Goal: Task Accomplishment & Management: Complete application form

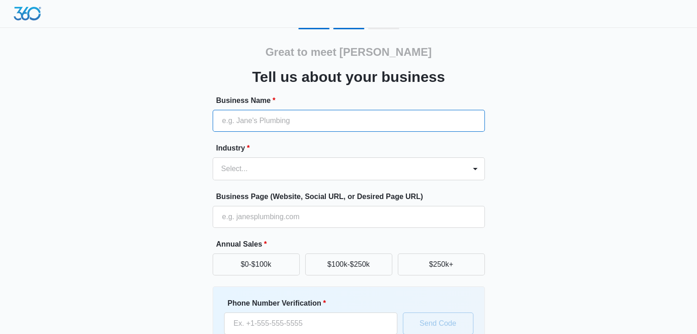
click at [254, 121] on input "Business Name *" at bounding box center [348, 121] width 272 height 22
type input "JR Fencing"
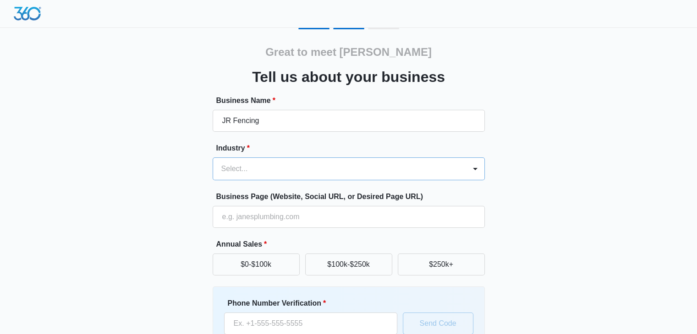
click at [241, 167] on div at bounding box center [337, 169] width 233 height 13
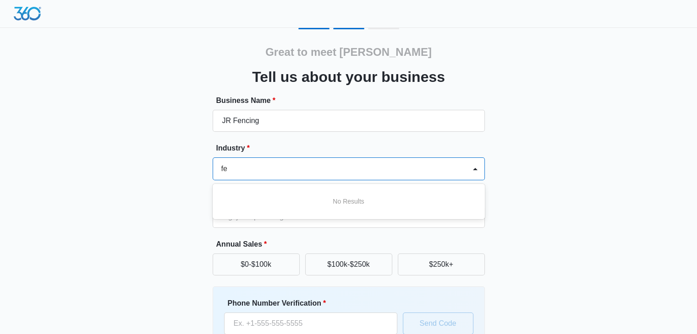
type input "f"
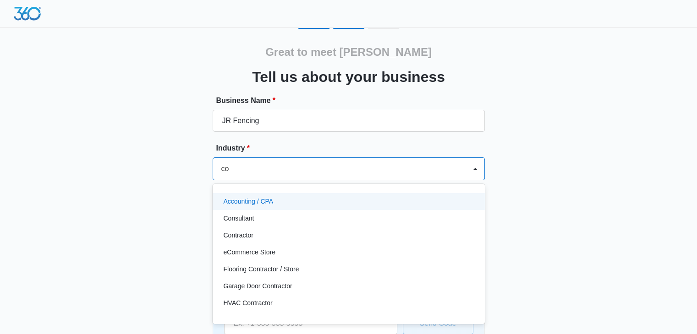
type input "con"
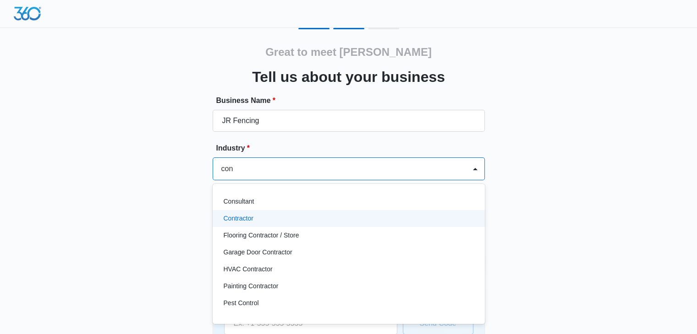
click at [241, 220] on p "Contractor" at bounding box center [238, 219] width 30 height 10
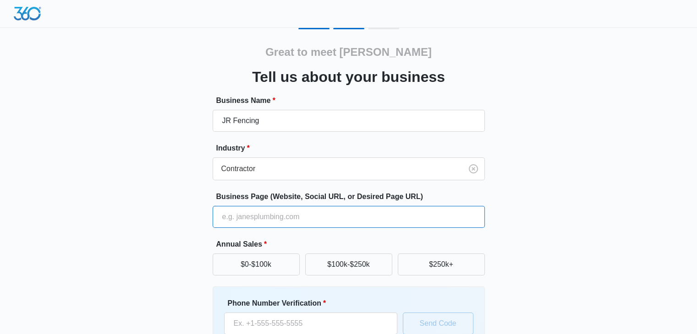
click at [252, 215] on input "Business Page (Website, Social URL, or Desired Page URL)" at bounding box center [348, 217] width 272 height 22
type input "https://jrfencingny.com"
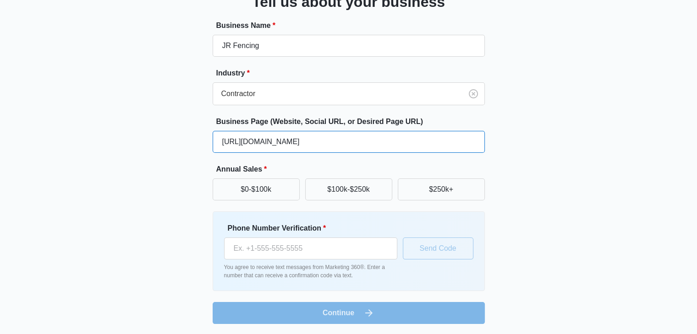
scroll to position [76, 0]
click at [263, 186] on button "$0-$100k" at bounding box center [255, 189] width 87 height 22
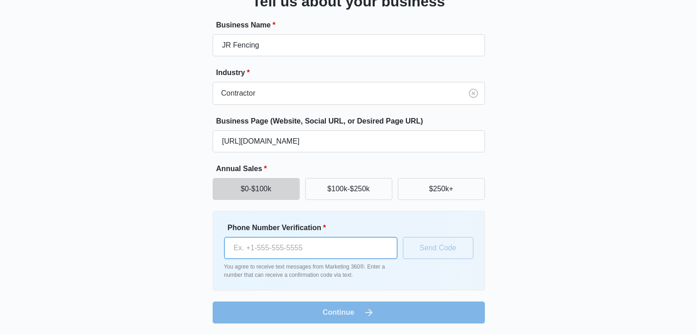
click at [258, 257] on input "Phone Number Verification *" at bounding box center [310, 248] width 173 height 22
paste input "1 (226) 241-5673"
type input "1 (226) 241-5673"
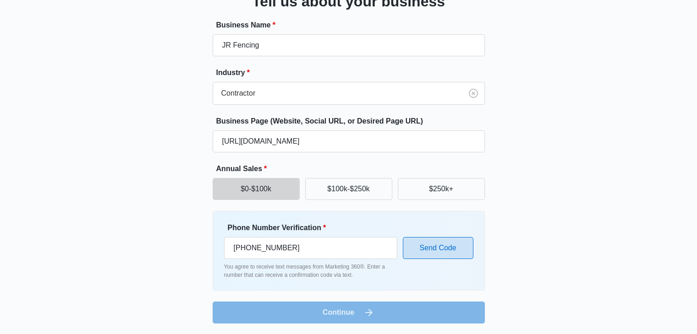
click at [427, 248] on button "Send Code" at bounding box center [438, 248] width 71 height 22
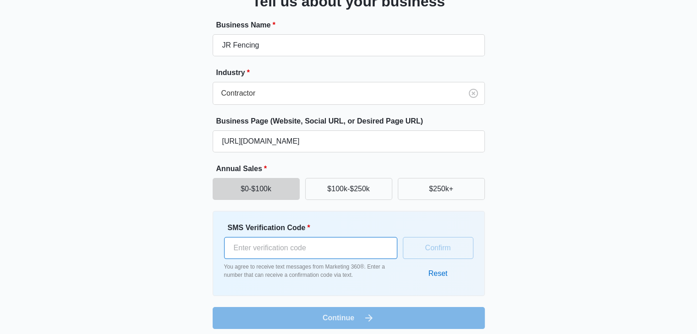
click at [260, 246] on input "SMS Verification Code *" at bounding box center [310, 248] width 173 height 22
paste input "480995"
type input "480995"
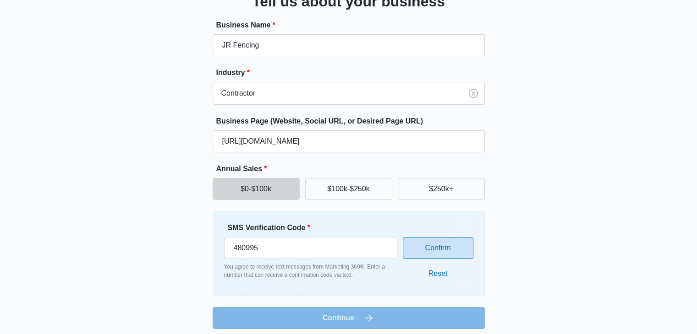
click at [443, 248] on button "Confirm" at bounding box center [438, 248] width 71 height 22
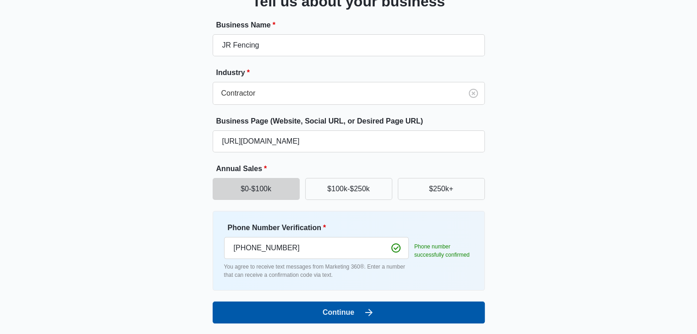
click at [343, 305] on button "Continue" at bounding box center [348, 313] width 272 height 22
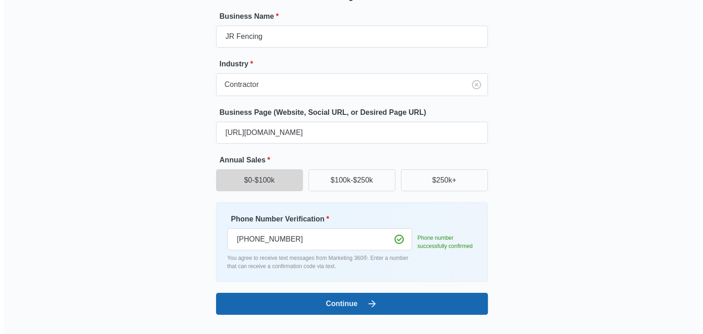
scroll to position [0, 0]
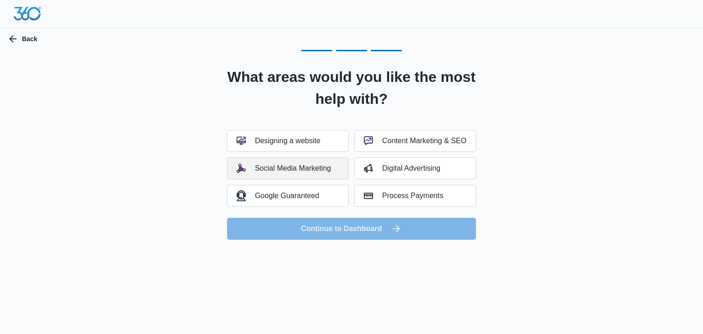
click at [315, 169] on div "Social Media Marketing" at bounding box center [284, 168] width 94 height 9
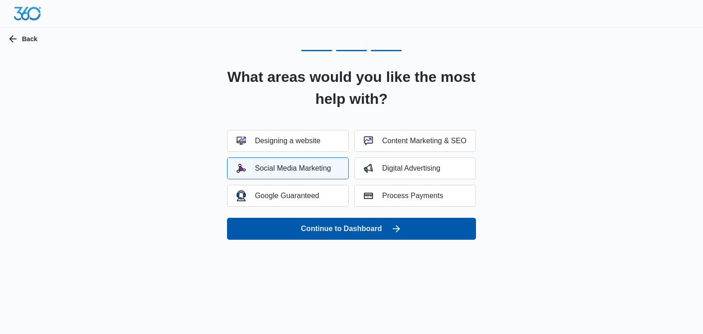
click at [354, 224] on button "Continue to Dashboard" at bounding box center [351, 229] width 249 height 22
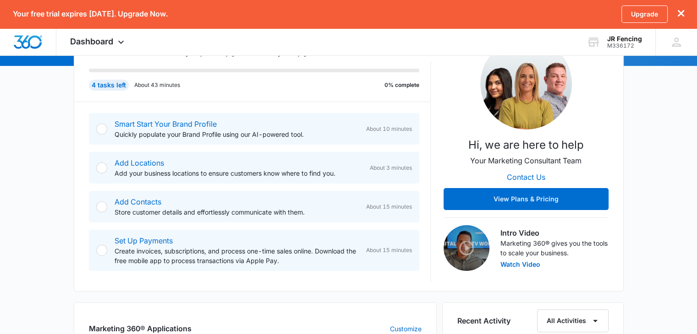
scroll to position [137, 0]
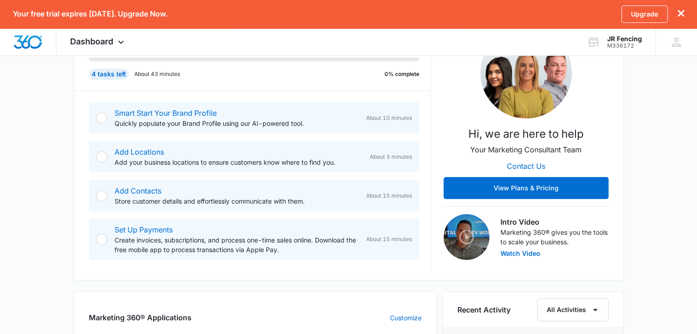
click at [110, 112] on div "Smart Start Your Brand Profile Quickly populate your Brand Profile using our AI…" at bounding box center [254, 118] width 330 height 32
click at [99, 118] on div at bounding box center [101, 118] width 11 height 11
click at [102, 117] on div at bounding box center [101, 118] width 11 height 11
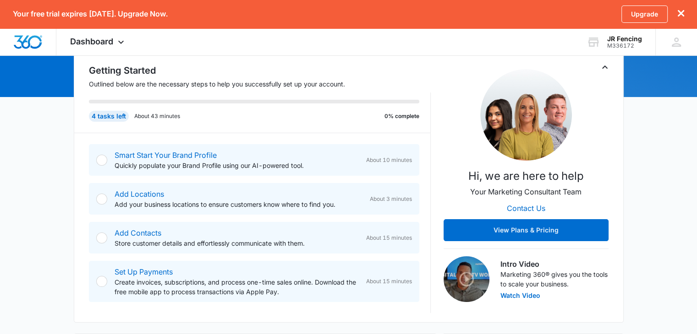
scroll to position [183, 0]
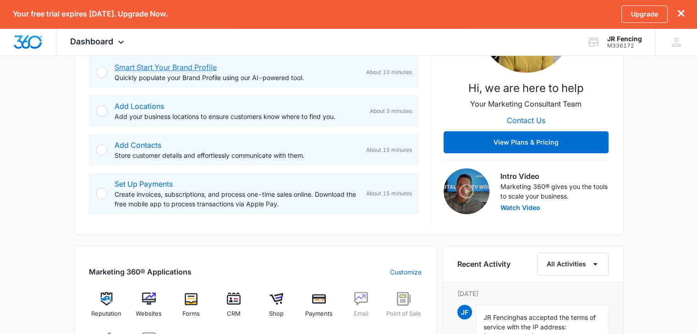
click at [152, 68] on link "Smart Start Your Brand Profile" at bounding box center [165, 67] width 102 height 9
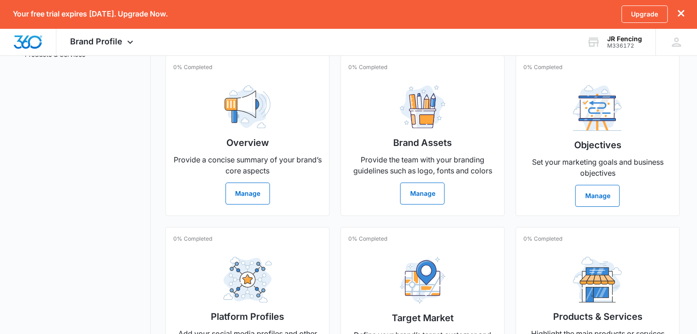
scroll to position [183, 0]
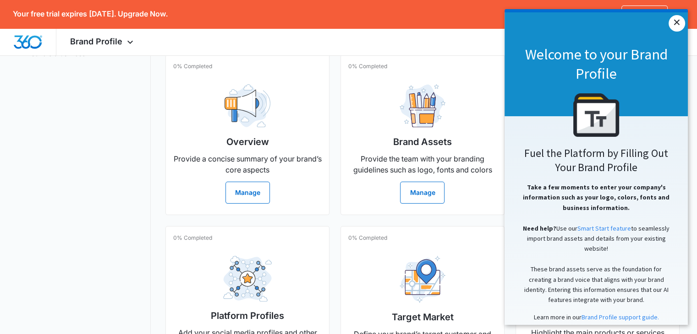
click at [678, 24] on link "×" at bounding box center [676, 23] width 16 height 16
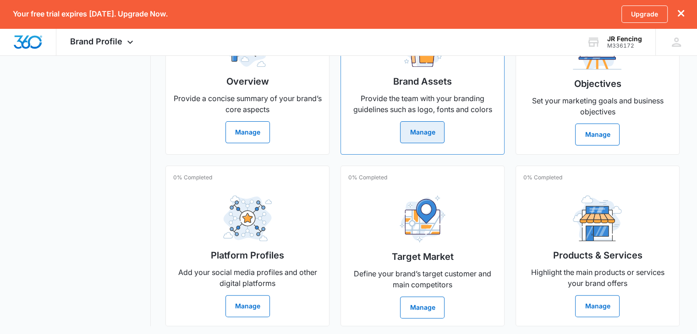
scroll to position [246, 0]
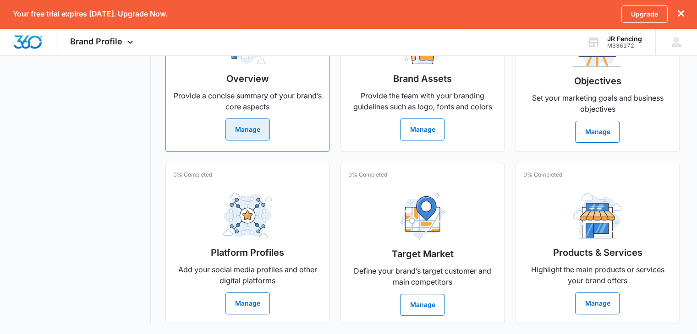
click at [275, 136] on div "Overview Provide a concise summary of your brand’s core aspects Manage" at bounding box center [247, 77] width 148 height 127
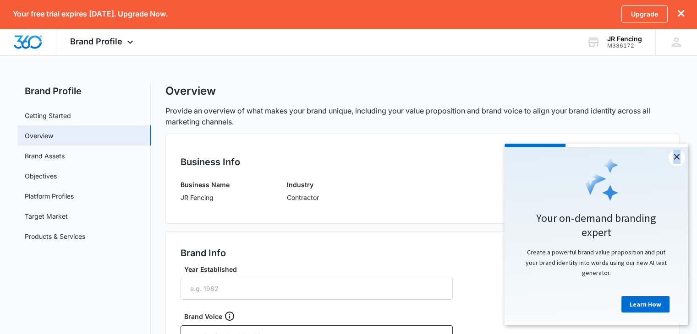
click at [676, 156] on link "×" at bounding box center [676, 158] width 16 height 16
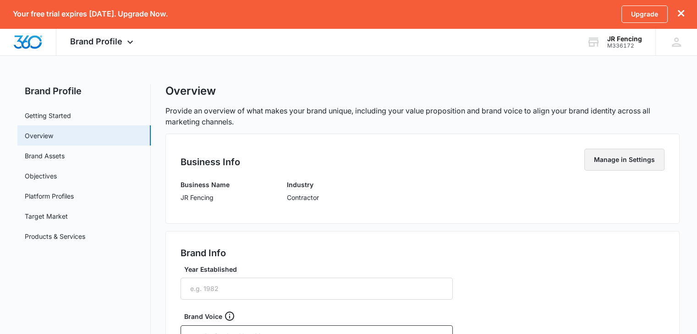
click at [613, 158] on button "Manage in Settings" at bounding box center [624, 160] width 80 height 22
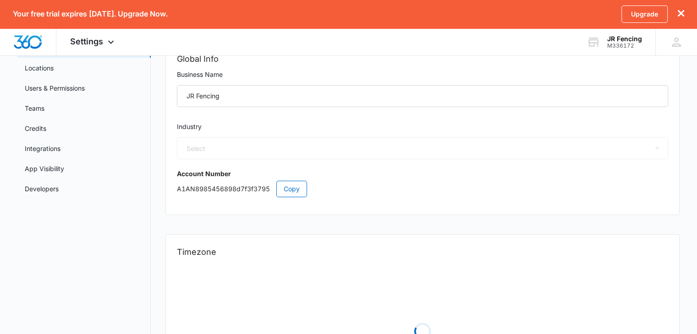
scroll to position [1, 0]
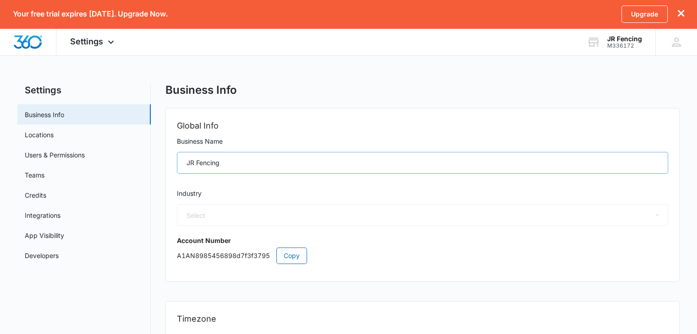
select select "4"
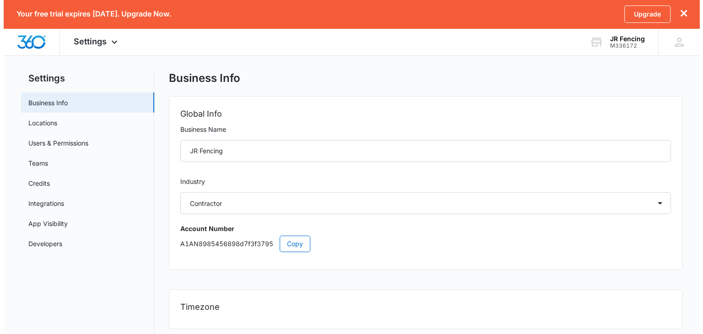
scroll to position [0, 0]
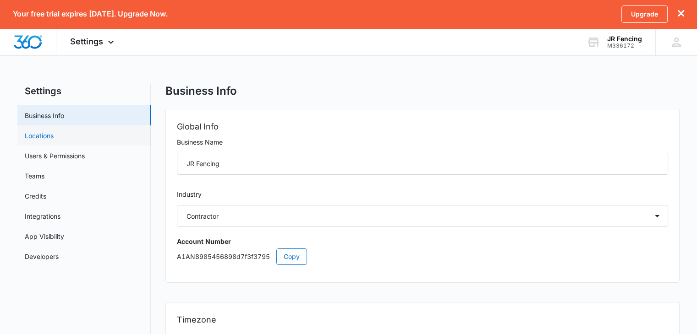
click at [54, 140] on link "Locations" at bounding box center [39, 136] width 29 height 10
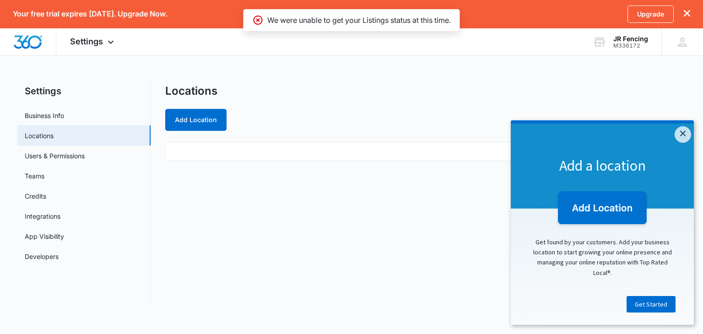
click at [199, 146] on ul at bounding box center [425, 151] width 520 height 19
drag, startPoint x: 686, startPoint y: 133, endPoint x: 1013, endPoint y: 276, distance: 356.8
click at [686, 133] on link "×" at bounding box center [683, 134] width 16 height 16
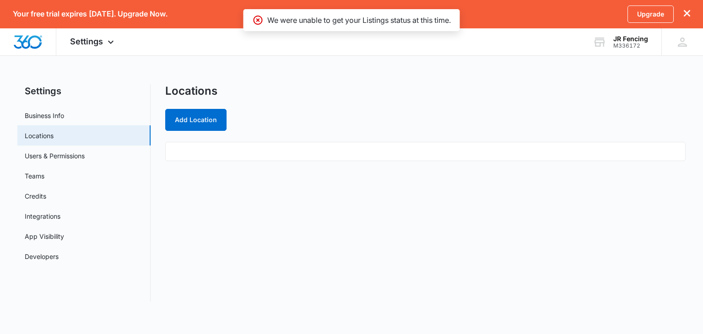
click at [203, 149] on ul at bounding box center [425, 151] width 520 height 19
click at [203, 152] on ul at bounding box center [425, 151] width 520 height 19
click at [197, 115] on button "Add Location" at bounding box center [195, 120] width 61 height 22
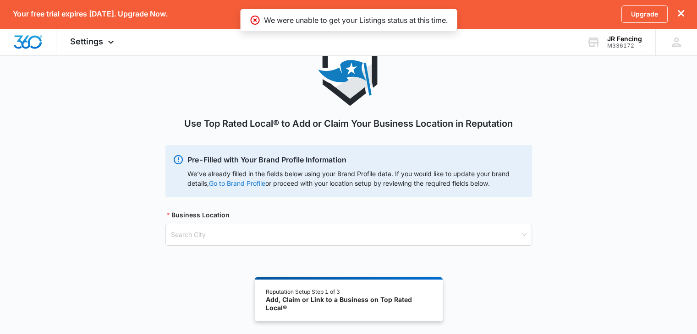
scroll to position [78, 0]
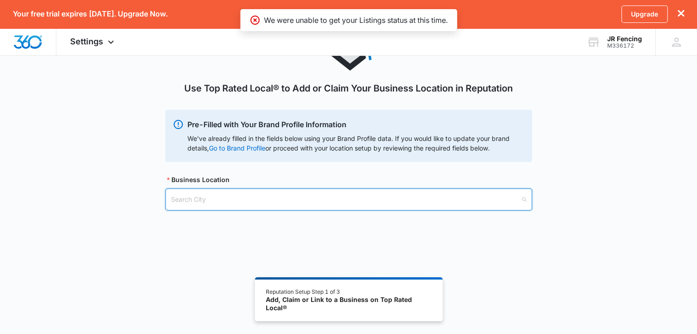
click at [200, 199] on input "search" at bounding box center [345, 199] width 349 height 21
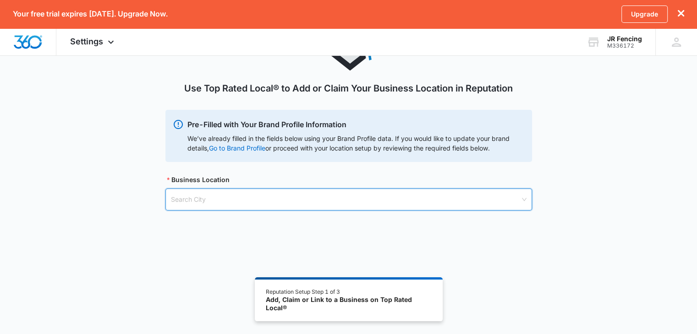
paste input "92 Davidson St, Staten Island, NY 10303, United States"
drag, startPoint x: 220, startPoint y: 198, endPoint x: 123, endPoint y: 173, distance: 100.7
click at [123, 173] on div "Use Top Rated Local® to Add or Claim Your Business Location in Reputation Pre-F…" at bounding box center [348, 119] width 697 height 226
drag, startPoint x: 209, startPoint y: 198, endPoint x: 326, endPoint y: 217, distance: 117.8
click at [326, 217] on body "Your free trial expires in 14 days. Upgrade Now. Upgrade Settings Apps Reputati…" at bounding box center [348, 128] width 697 height 412
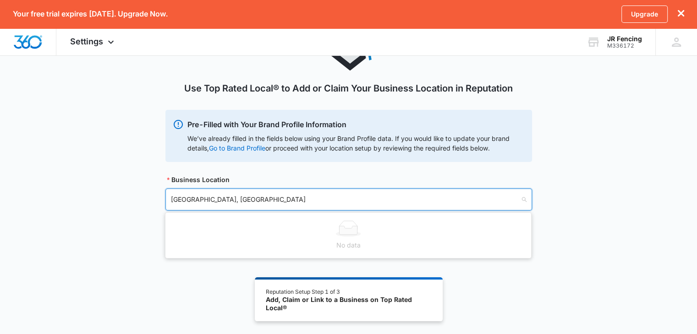
type input "Staten Island"
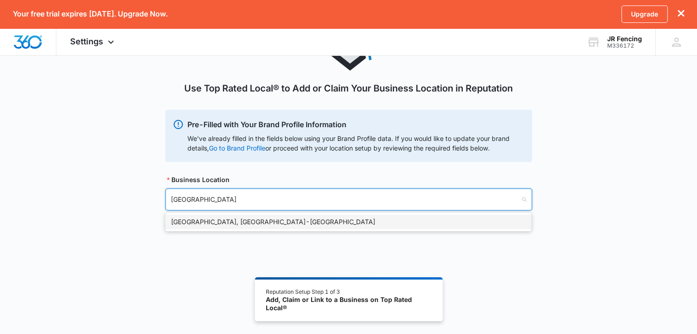
click at [192, 225] on div "Staten Island, NY - USA" at bounding box center [348, 222] width 354 height 10
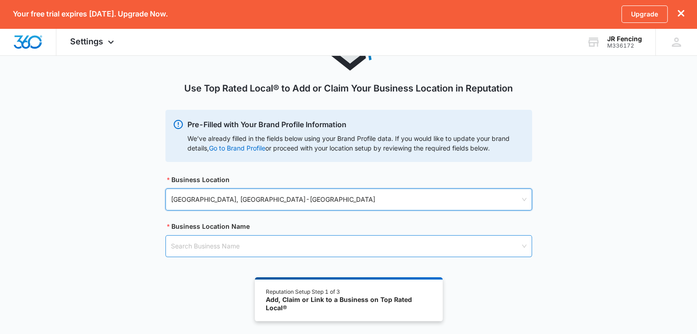
click at [192, 244] on input "search" at bounding box center [345, 246] width 349 height 21
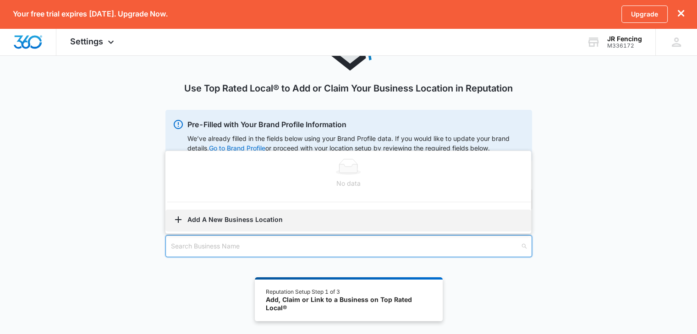
click at [214, 218] on button "Add A New Business Location" at bounding box center [347, 221] width 365 height 22
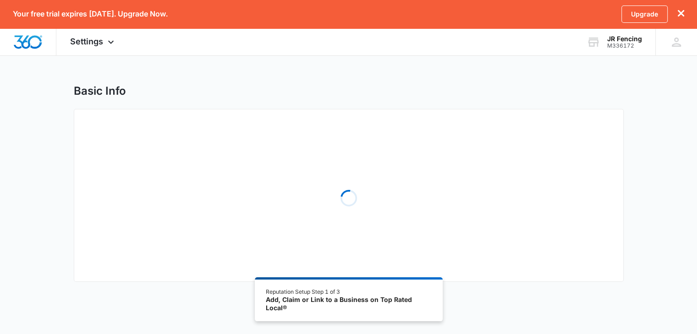
select select "New York"
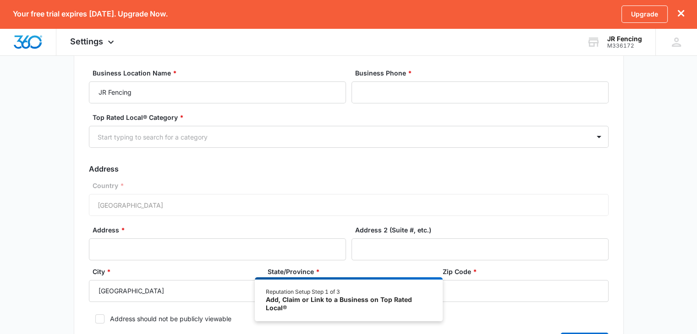
scroll to position [46, 0]
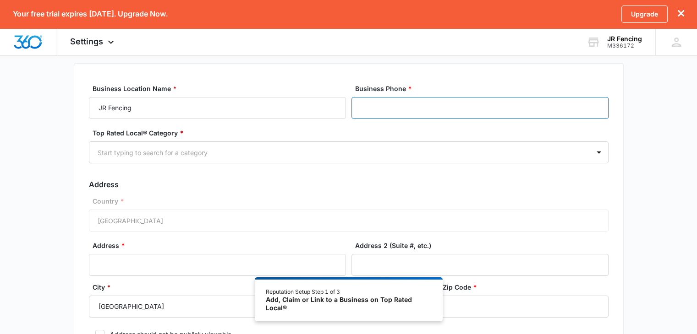
click at [394, 106] on input "Business Phone *" at bounding box center [479, 108] width 257 height 22
type input "(718) 761-2118"
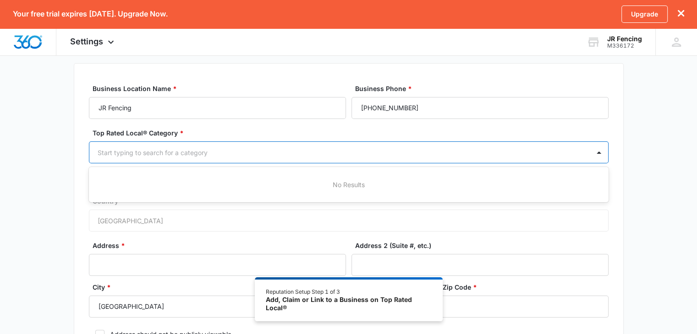
click at [150, 149] on div at bounding box center [338, 152] width 480 height 11
type input "fen"
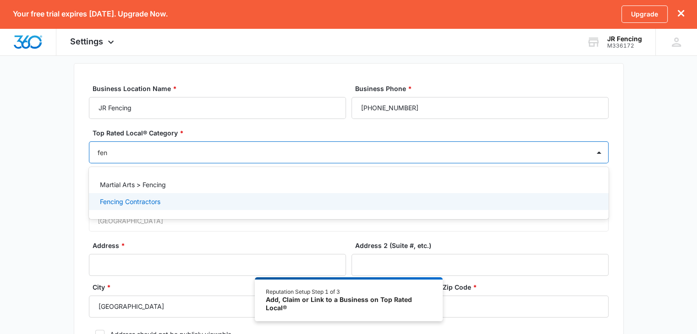
click at [141, 199] on p "Fencing Contractors" at bounding box center [130, 202] width 60 height 10
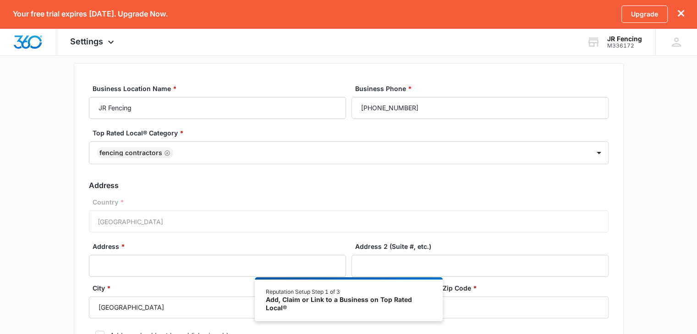
click at [46, 209] on div "Basic Info Business Location Name * JR Fencing Business Phone * (718) 761-2118 …" at bounding box center [348, 217] width 697 height 359
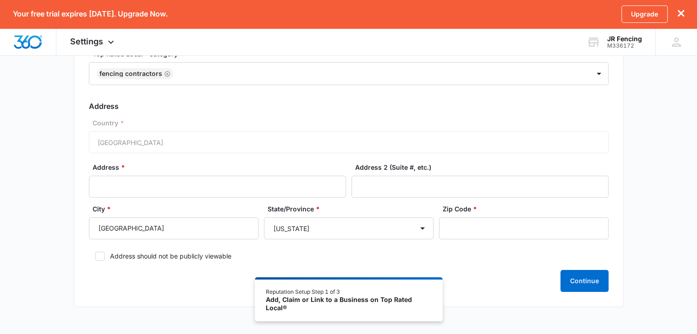
scroll to position [137, 0]
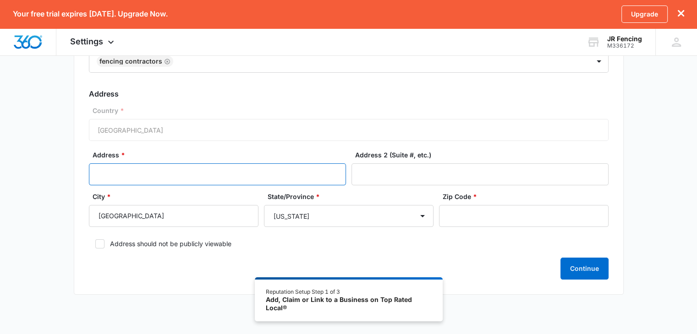
click at [111, 166] on input "Address *" at bounding box center [217, 174] width 257 height 22
type input "92 Davidson St"
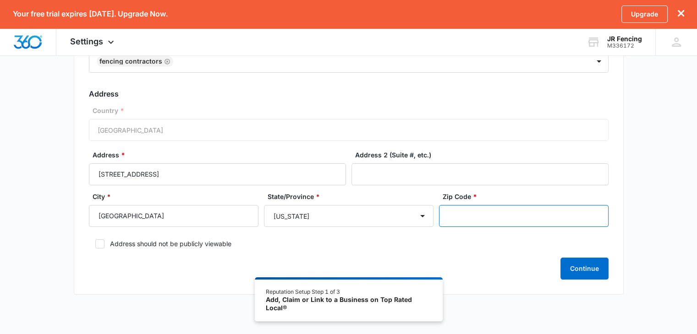
click at [467, 211] on input "Zip Code *" at bounding box center [523, 216] width 169 height 22
type input "10303"
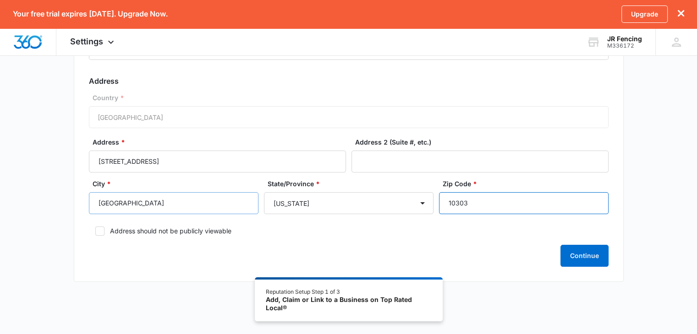
scroll to position [156, 0]
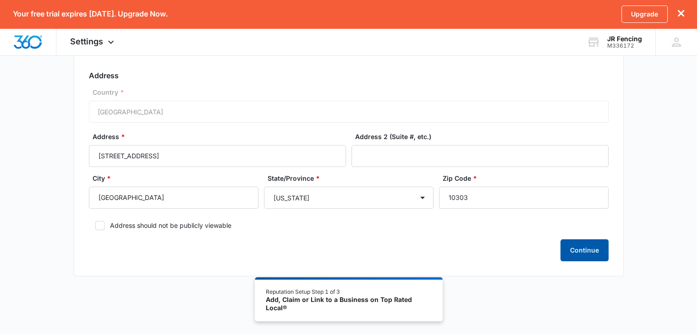
click at [587, 247] on button "Continue" at bounding box center [584, 250] width 48 height 22
click at [580, 256] on button "Continue" at bounding box center [584, 250] width 48 height 22
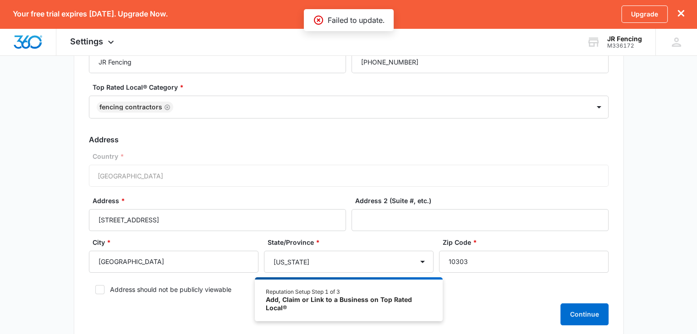
scroll to position [18, 0]
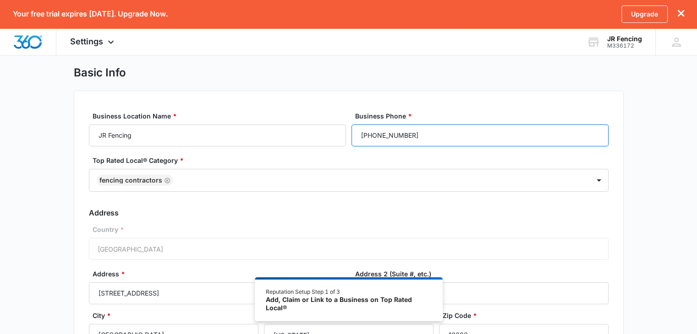
click at [378, 133] on input "(718) 761-2118" at bounding box center [479, 136] width 257 height 22
click at [379, 134] on input "(718) 761-2118" at bounding box center [479, 136] width 257 height 22
type input "(718) 761-2118"
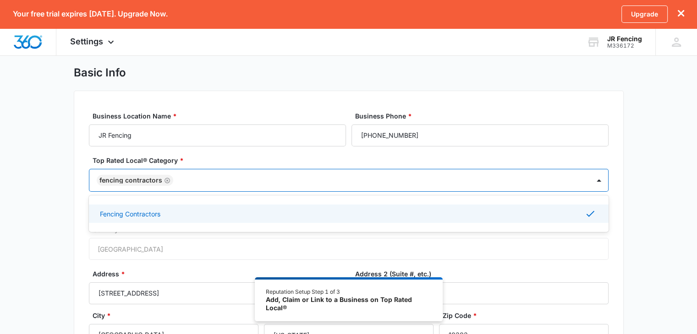
click at [381, 171] on div "Fencing Contractors" at bounding box center [339, 180] width 500 height 22
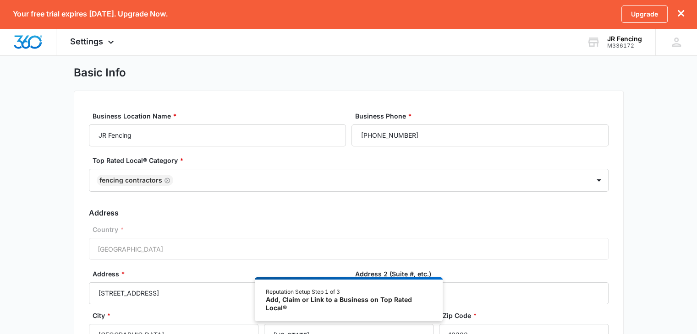
click at [53, 219] on div "Basic Info Business Location Name * JR Fencing Business Phone * (718) 761-2118 …" at bounding box center [348, 245] width 697 height 359
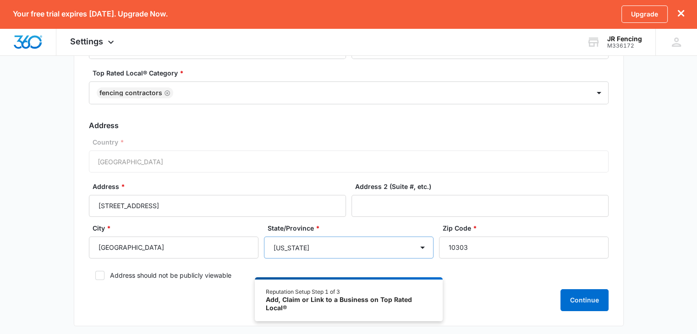
scroll to position [156, 0]
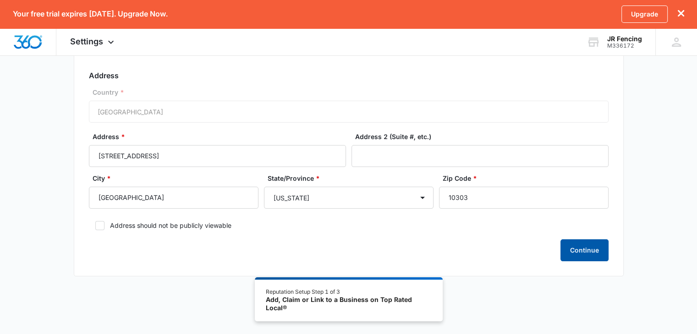
click at [575, 244] on button "Continue" at bounding box center [584, 250] width 48 height 22
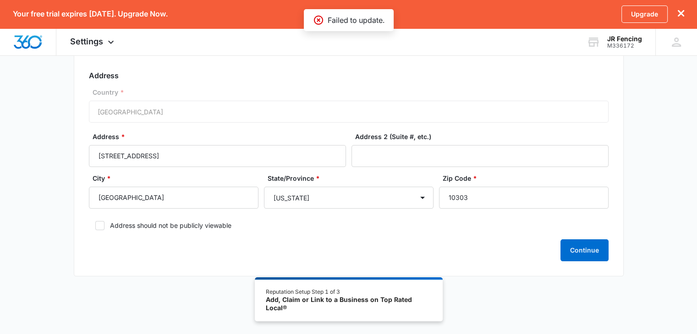
click at [682, 7] on div "Upgrade" at bounding box center [652, 13] width 63 height 17
drag, startPoint x: 682, startPoint y: 9, endPoint x: 685, endPoint y: 18, distance: 9.6
click at [683, 10] on div "Upgrade" at bounding box center [652, 13] width 63 height 17
click at [685, 18] on div "Your free trial expires in 14 days. Upgrade Now. Upgrade" at bounding box center [348, 14] width 697 height 28
click at [681, 13] on icon "dismiss this dialog" at bounding box center [680, 13] width 6 height 6
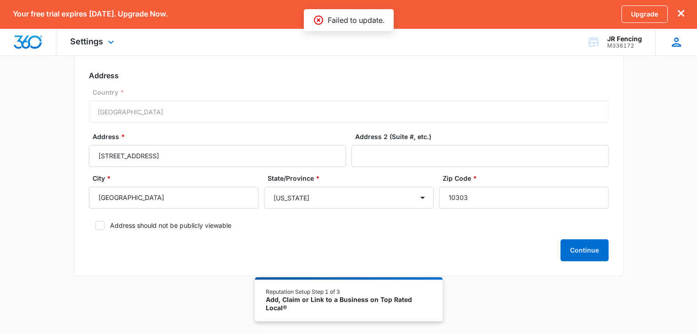
scroll to position [128, 0]
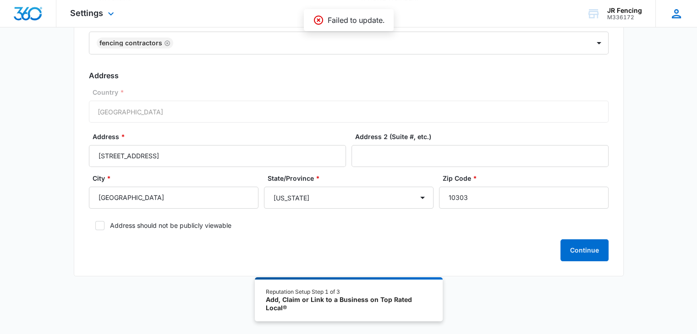
click at [681, 12] on div at bounding box center [676, 14] width 14 height 14
click at [681, 12] on icon at bounding box center [676, 14] width 14 height 14
click at [568, 248] on button "Continue" at bounding box center [584, 250] width 48 height 22
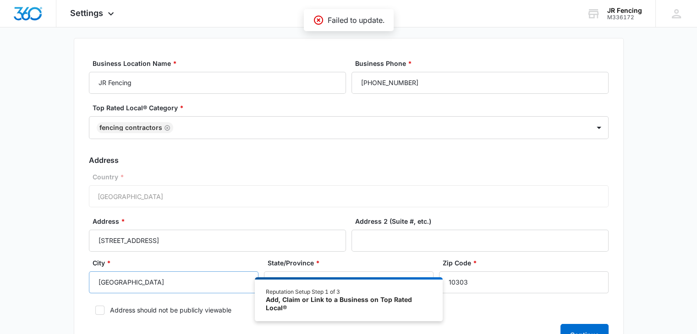
scroll to position [92, 0]
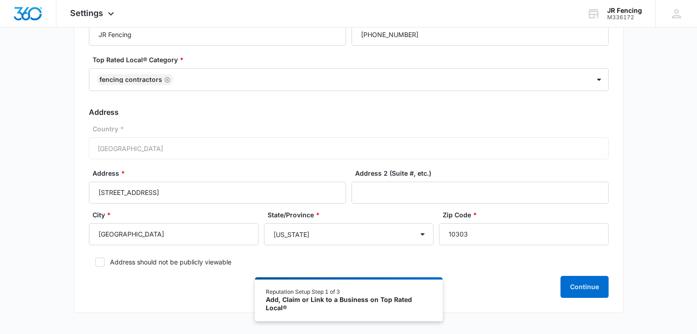
click at [282, 303] on div "Add, Claim or Link to a Business on Top Rated Local®" at bounding box center [348, 304] width 165 height 16
click at [588, 285] on button "Continue" at bounding box center [584, 287] width 48 height 22
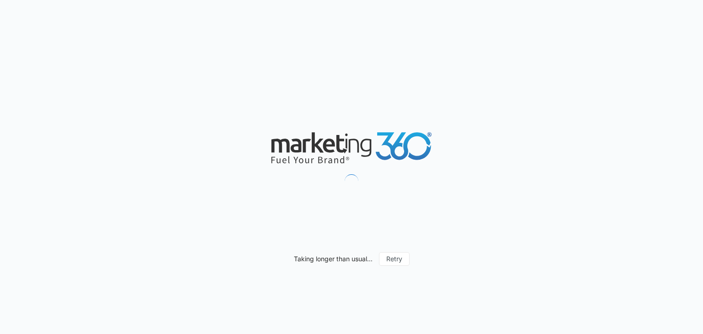
select select "[US_STATE]"
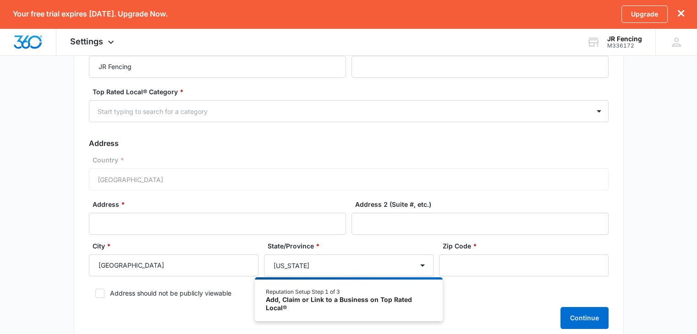
scroll to position [92, 0]
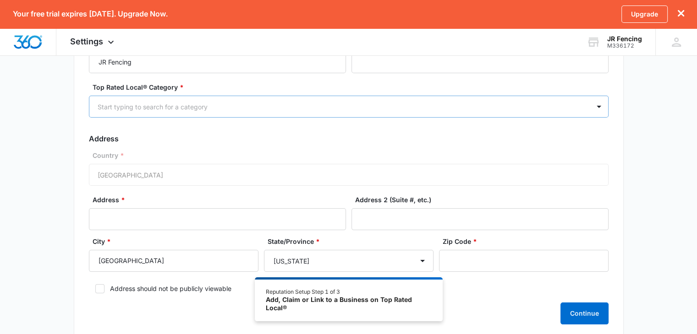
click at [162, 115] on div "Start typing to search for a category" at bounding box center [339, 107] width 500 height 21
type input "fen"
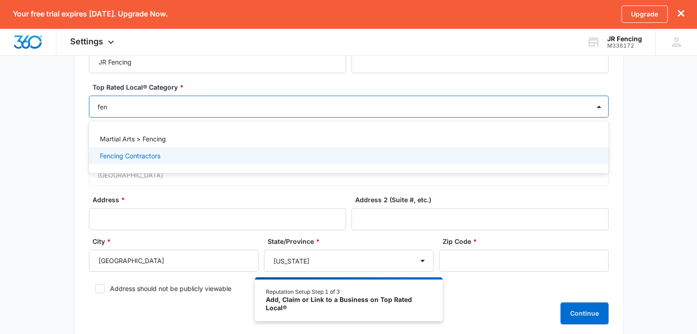
click at [137, 157] on p "Fencing Contractors" at bounding box center [130, 156] width 60 height 10
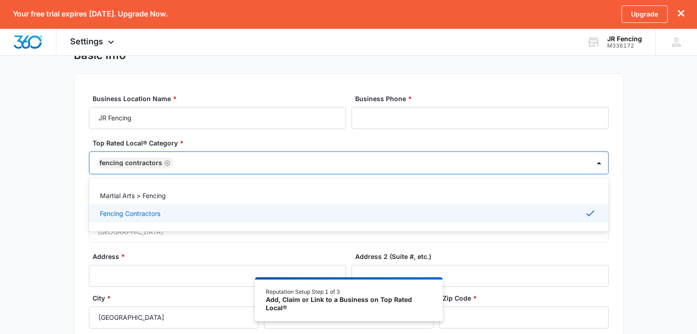
scroll to position [0, 0]
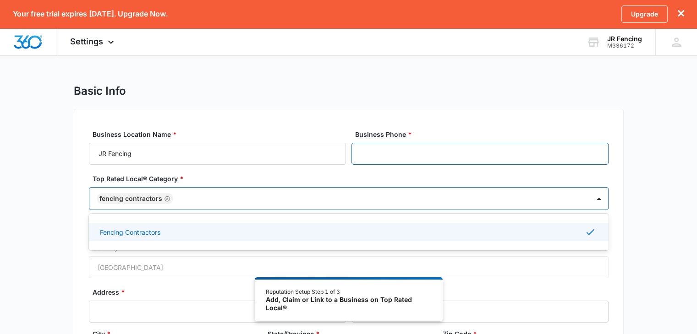
click at [401, 158] on input "Business Phone *" at bounding box center [479, 154] width 257 height 22
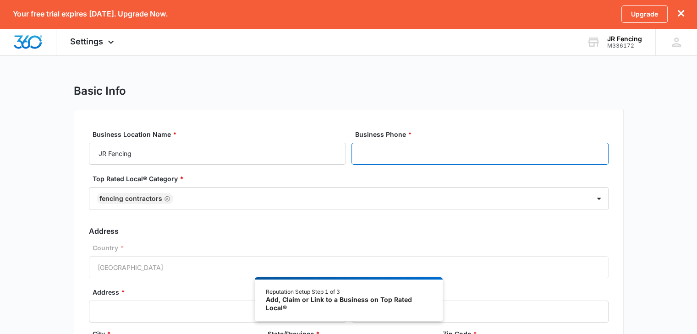
type input "(718) 761-2118"
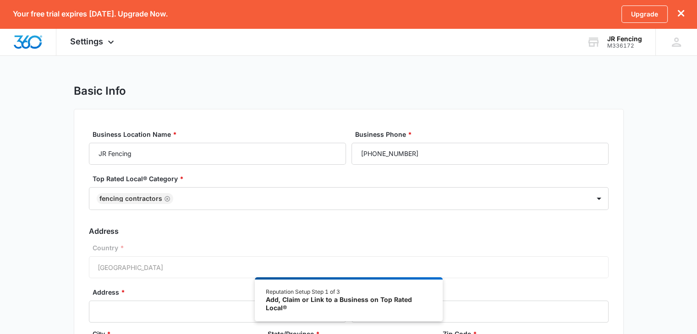
click at [66, 170] on div "Basic Info Business Location Name * JR Fencing Business Phone * (718) 761-2118 …" at bounding box center [348, 263] width 697 height 359
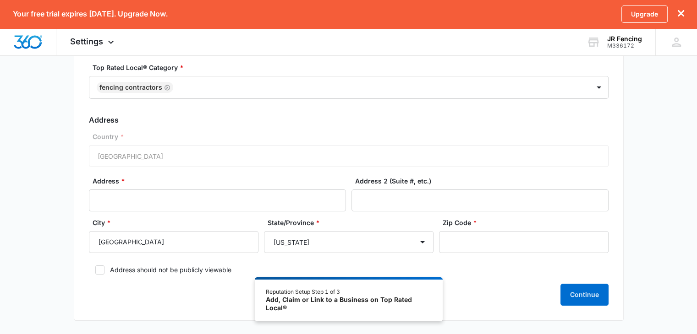
scroll to position [137, 0]
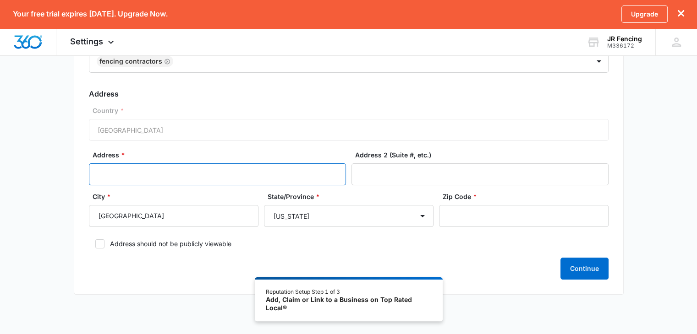
click at [120, 167] on input "Address *" at bounding box center [217, 174] width 257 height 22
type input "92 Davidson St"
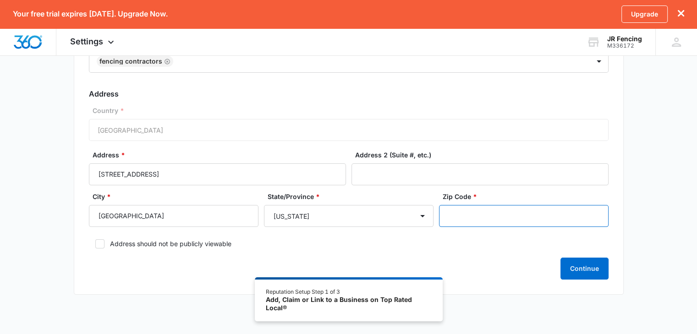
click at [482, 205] on input "Zip Code *" at bounding box center [523, 216] width 169 height 22
type input "10303"
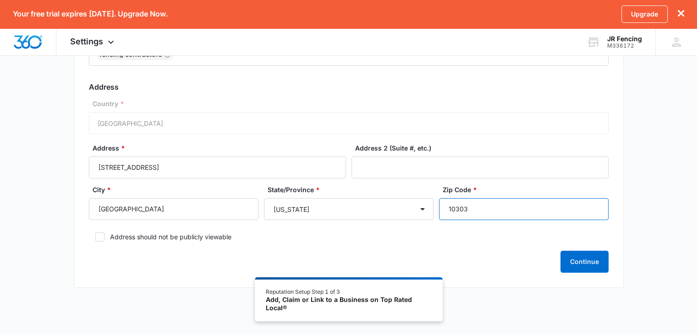
scroll to position [156, 0]
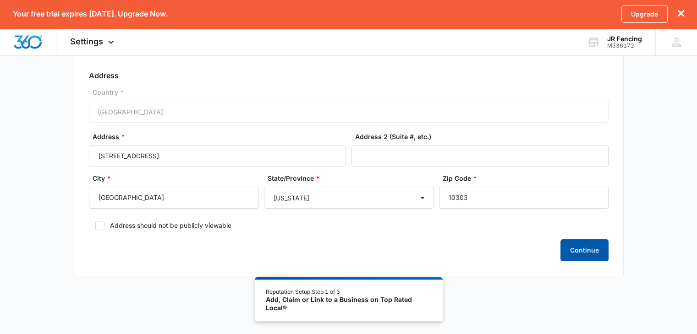
click at [583, 256] on button "Continue" at bounding box center [584, 250] width 48 height 22
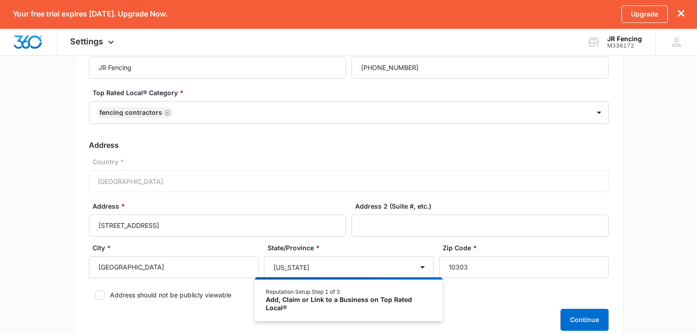
scroll to position [110, 0]
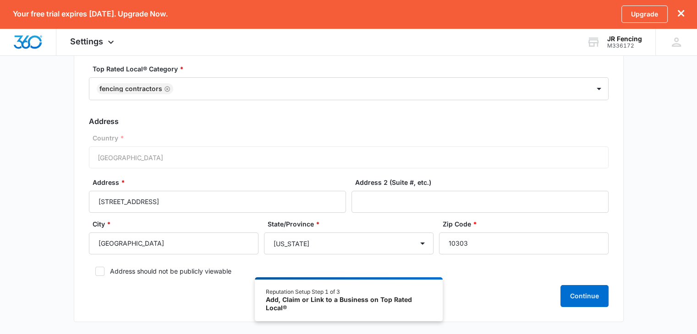
click at [172, 160] on div "Country * United States of America" at bounding box center [348, 150] width 519 height 35
click at [101, 272] on icon at bounding box center [100, 271] width 8 height 8
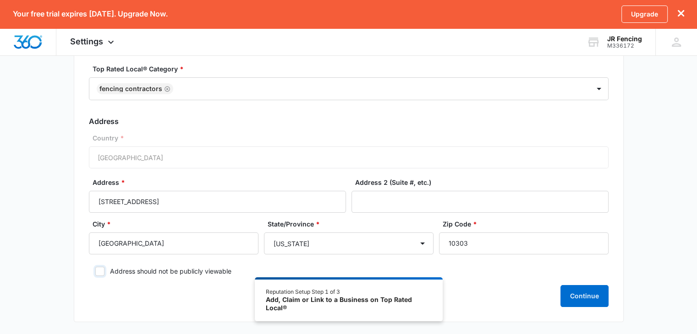
click at [95, 272] on input "Address should not be publicly viewable" at bounding box center [92, 271] width 6 height 6
click at [101, 272] on icon at bounding box center [100, 271] width 8 height 8
click at [95, 272] on input "Address should not be publicly viewable" at bounding box center [92, 271] width 6 height 6
checkbox input "false"
click at [61, 249] on div "Basic Info Business Location Name * JR Fencing Business Phone * (718) 761-2118 …" at bounding box center [348, 153] width 697 height 359
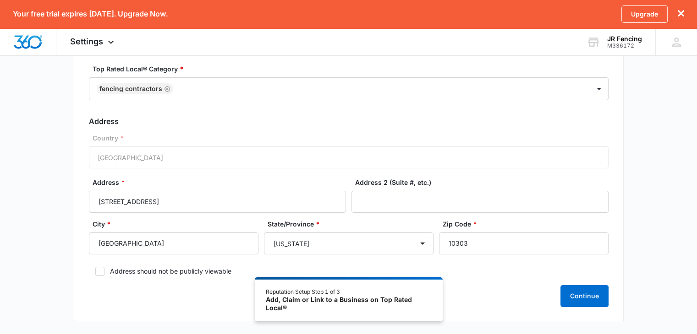
click at [310, 305] on div "Add, Claim or Link to a Business on Top Rated Local®" at bounding box center [348, 304] width 165 height 16
click at [585, 289] on button "Continue" at bounding box center [584, 296] width 48 height 22
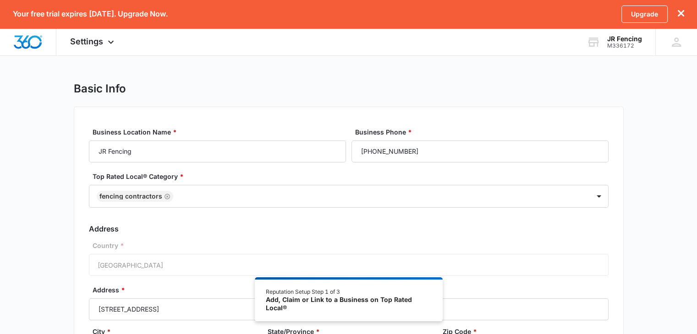
scroll to position [0, 0]
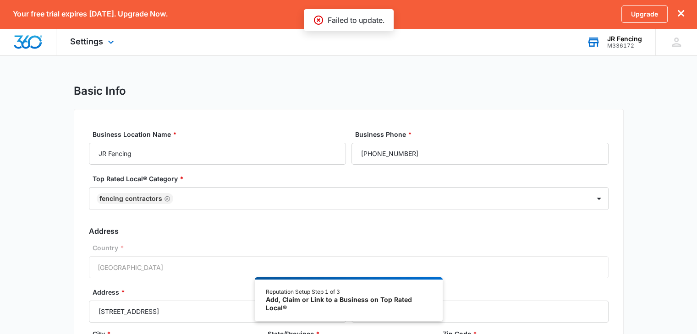
click at [630, 40] on div "JR Fencing" at bounding box center [624, 38] width 35 height 7
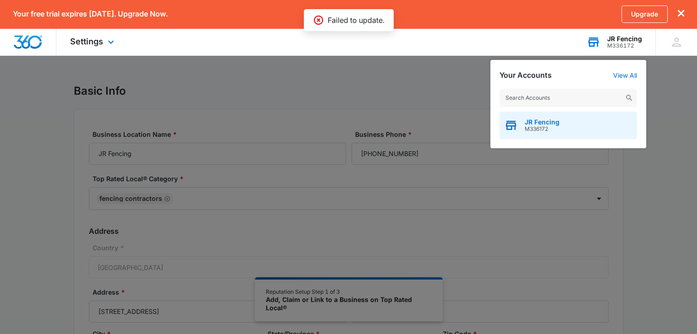
click at [534, 124] on span "JR Fencing" at bounding box center [541, 122] width 35 height 7
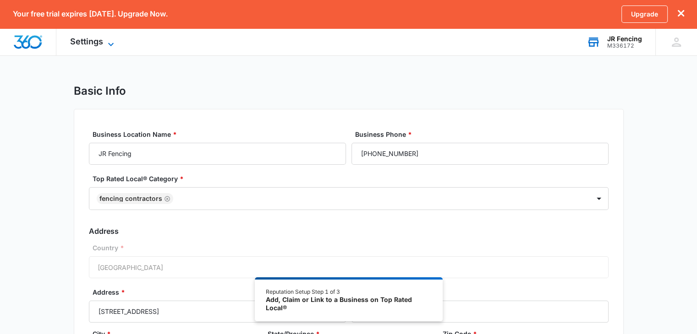
click at [94, 43] on span "Settings" at bounding box center [86, 42] width 33 height 10
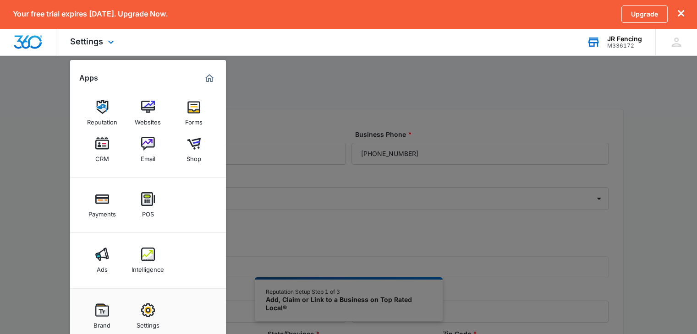
click at [210, 78] on img "Marketing 360® Dashboard" at bounding box center [209, 78] width 11 height 11
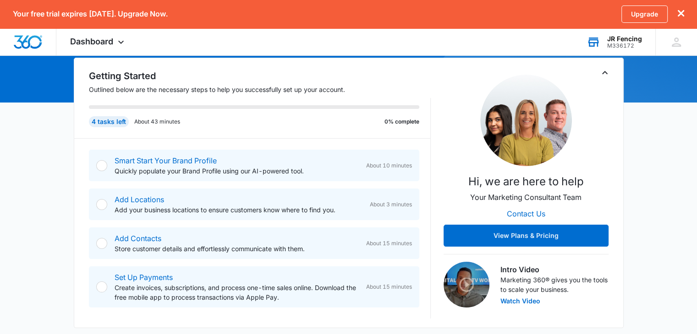
scroll to position [74, 0]
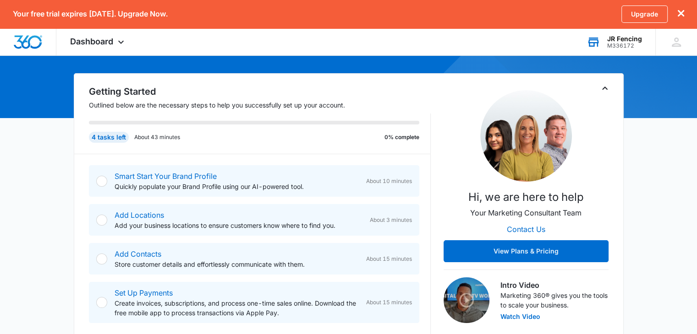
click at [100, 179] on div at bounding box center [101, 181] width 11 height 11
click at [136, 176] on link "Smart Start Your Brand Profile" at bounding box center [165, 176] width 102 height 9
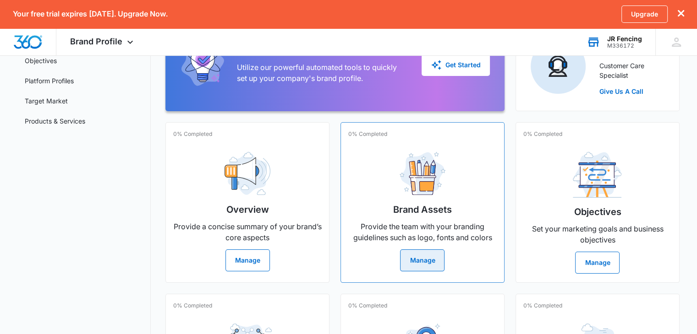
scroll to position [189, 0]
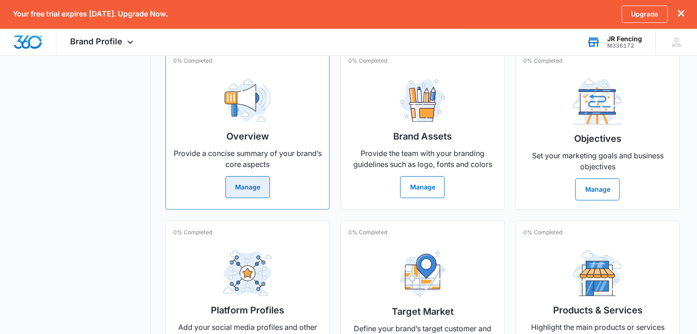
click at [249, 180] on button "Manage" at bounding box center [247, 187] width 44 height 22
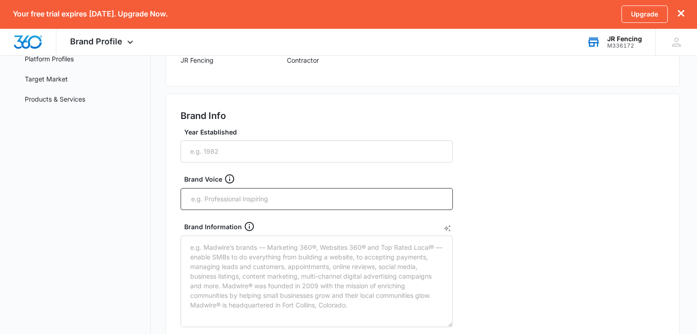
scroll to position [92, 0]
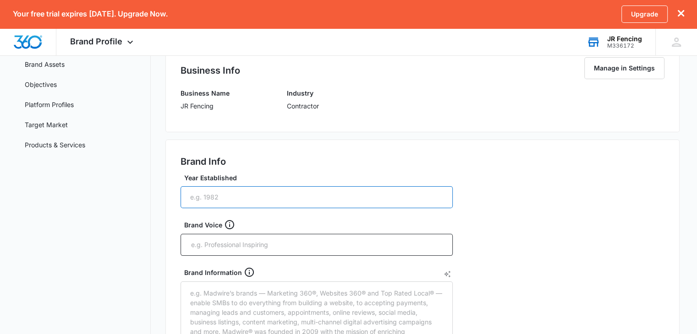
click at [225, 196] on input "Year Established" at bounding box center [316, 197] width 272 height 22
type input "2015"
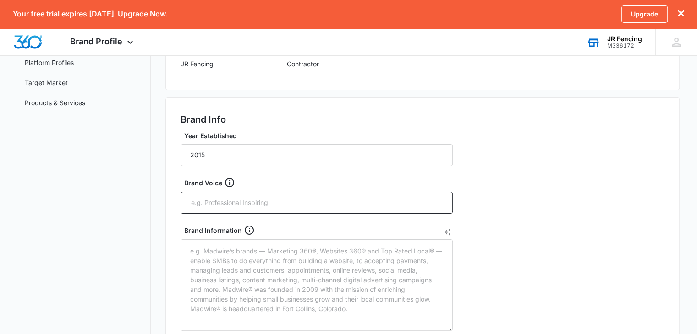
scroll to position [183, 0]
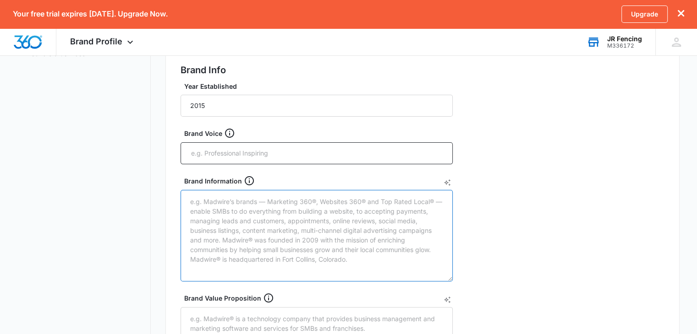
click at [224, 201] on textarea "Brand Information" at bounding box center [316, 236] width 272 height 92
paste textarea "For professional fencing solutions in Staten Island, JR Fencing is the name to …"
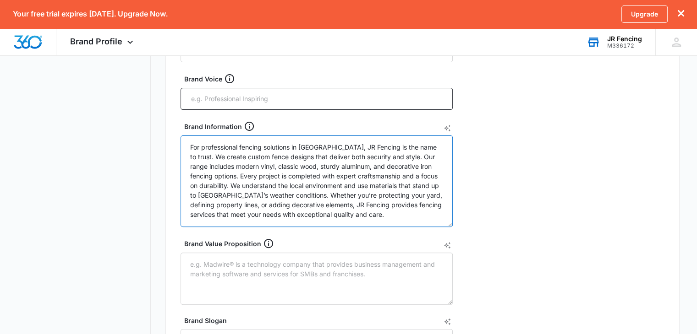
scroll to position [366, 0]
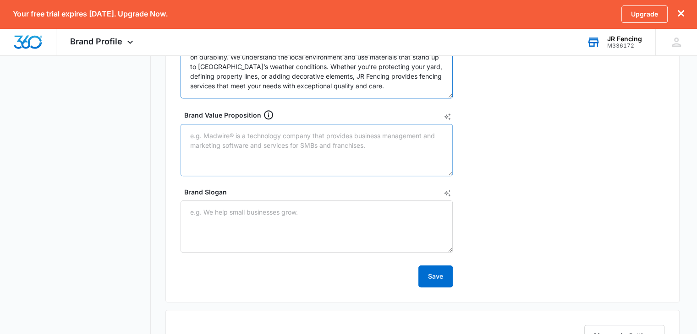
type textarea "For professional fencing solutions in Staten Island, JR Fencing is the name to …"
click at [217, 141] on textarea "Brand Value Proposition" at bounding box center [316, 150] width 272 height 52
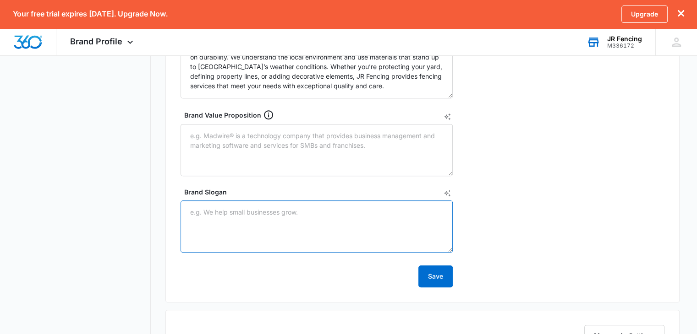
click at [219, 213] on textarea "Brand Slogan" at bounding box center [316, 227] width 272 height 52
paste textarea "Fence contractor in New York"
type textarea "Fence contractor in New York"
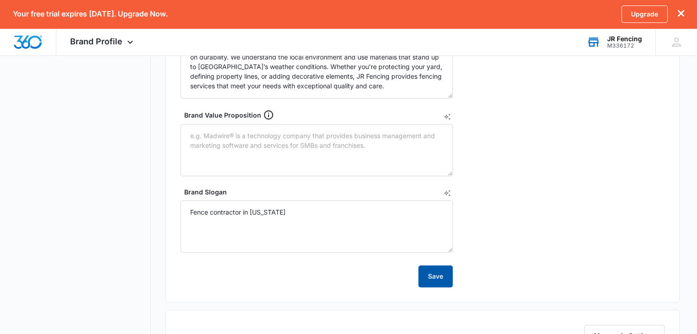
click at [446, 275] on button "Save" at bounding box center [435, 277] width 34 height 22
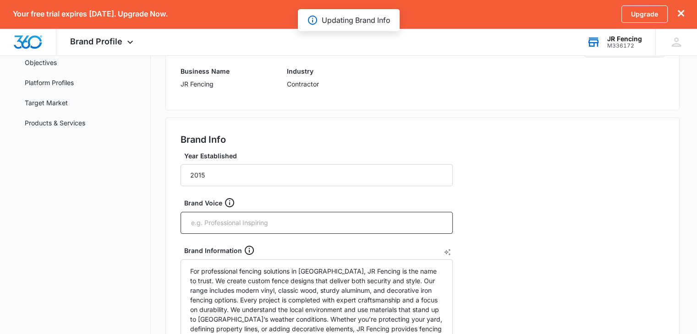
scroll to position [0, 0]
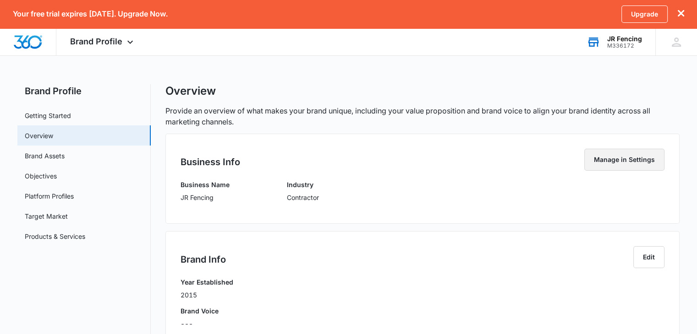
click at [637, 159] on button "Manage in Settings" at bounding box center [624, 160] width 80 height 22
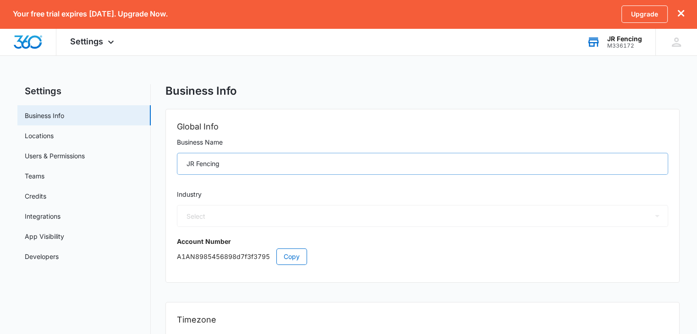
select select "4"
click at [44, 131] on link "Locations" at bounding box center [39, 136] width 29 height 10
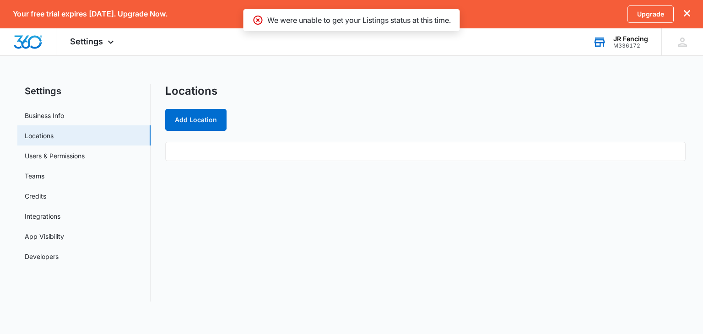
click at [198, 154] on ul at bounding box center [425, 151] width 520 height 19
click at [198, 119] on button "Add Location" at bounding box center [195, 120] width 61 height 22
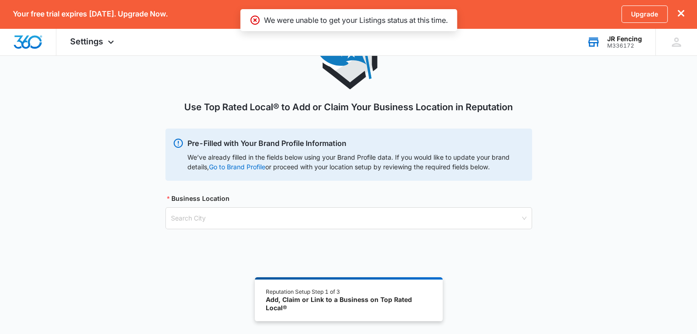
scroll to position [78, 0]
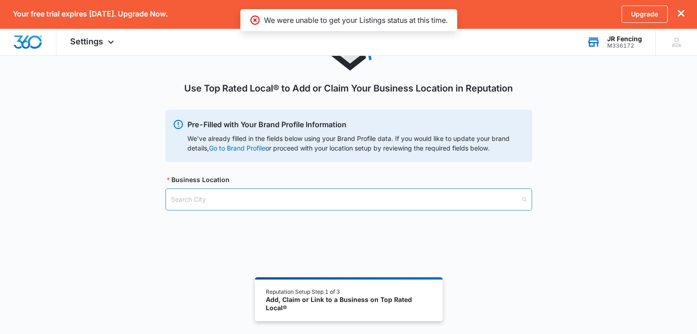
click at [214, 201] on input "search" at bounding box center [345, 199] width 349 height 21
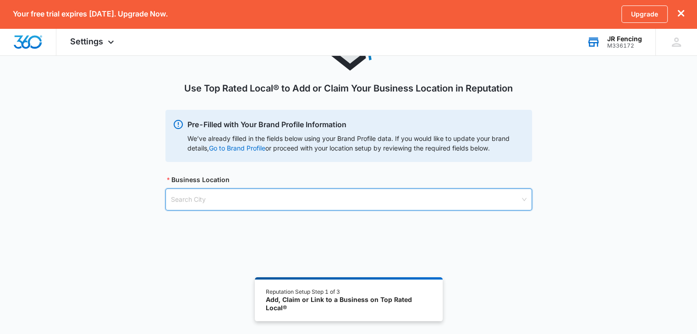
paste input "92 Davidson St, Staten Island, NY 10303, United States"
drag, startPoint x: 218, startPoint y: 197, endPoint x: 113, endPoint y: 176, distance: 107.4
click at [113, 176] on div "Use Top Rated Local® to Add or Claim Your Business Location in Reputation Pre-F…" at bounding box center [348, 119] width 697 height 226
click at [172, 199] on input "Staten Island, NY 10303, United States" at bounding box center [345, 199] width 349 height 21
drag, startPoint x: 244, startPoint y: 198, endPoint x: 380, endPoint y: 218, distance: 137.5
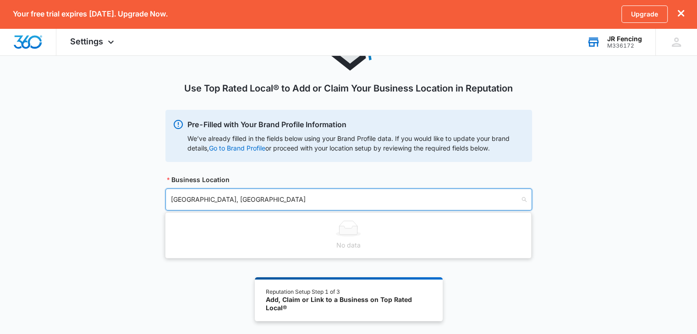
click at [380, 218] on body "Your free trial expires in 14 days. Upgrade Now. Upgrade Settings Apps Reputati…" at bounding box center [348, 128] width 697 height 412
drag, startPoint x: 225, startPoint y: 196, endPoint x: 314, endPoint y: 207, distance: 89.5
click at [314, 207] on input "Staten Island, NY 10303" at bounding box center [345, 199] width 349 height 21
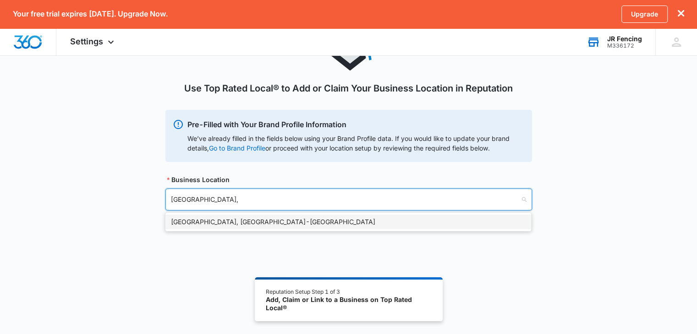
type input "Staten Island,"
click at [223, 218] on div "Staten Island, NY - USA" at bounding box center [348, 222] width 354 height 10
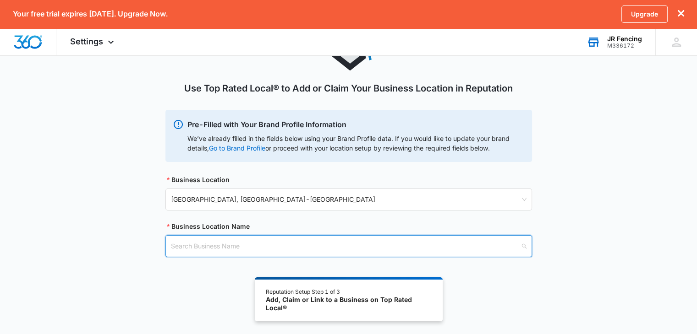
click at [195, 243] on input "search" at bounding box center [345, 246] width 349 height 21
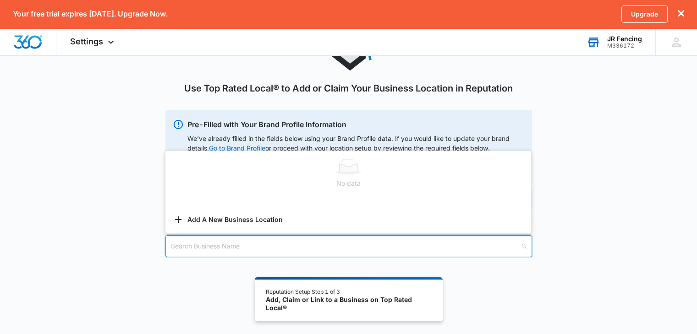
click at [108, 227] on div "Use Top Rated Local® to Add or Claim Your Business Location in Reputation Pre-F…" at bounding box center [348, 142] width 697 height 273
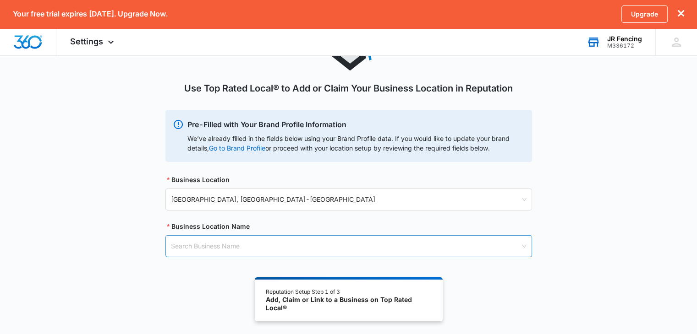
click at [218, 247] on input "search" at bounding box center [345, 246] width 349 height 21
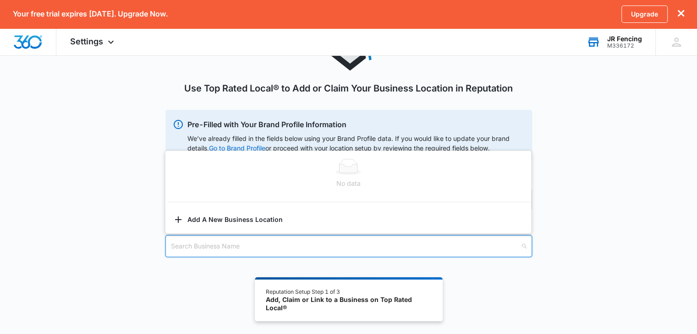
paste input "JR Fencing"
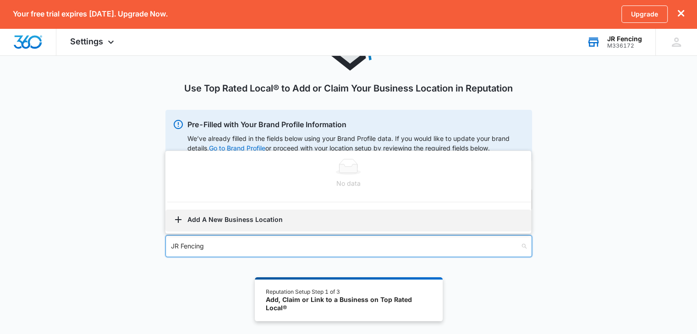
type input "JR Fencing"
click at [234, 217] on button "Add A New Business Location" at bounding box center [347, 221] width 365 height 22
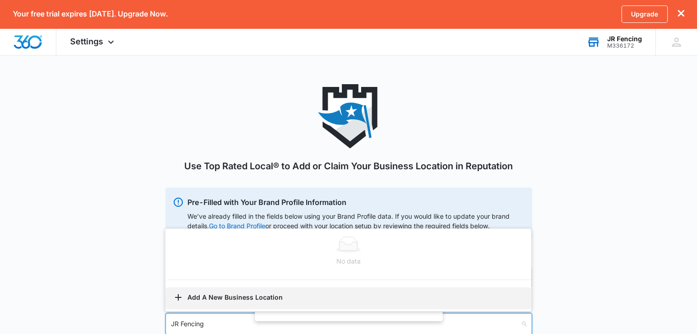
select select "New York"
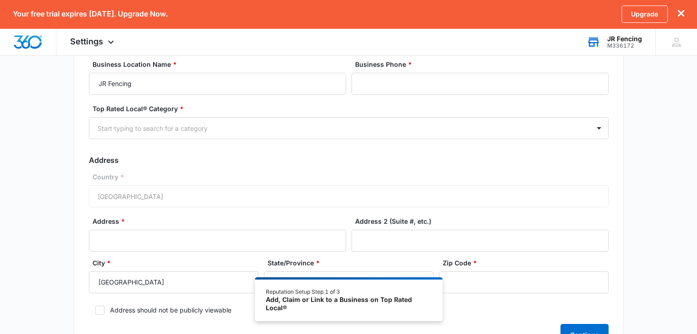
scroll to position [92, 0]
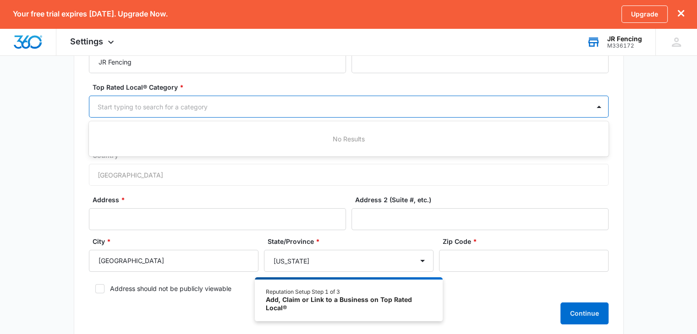
click at [148, 106] on div at bounding box center [338, 106] width 480 height 11
type input "fen"
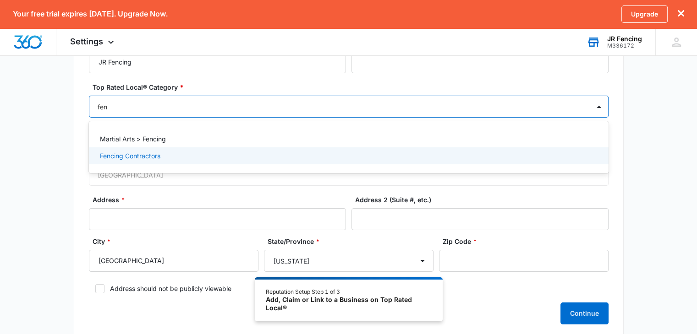
click at [136, 154] on p "Fencing Contractors" at bounding box center [130, 156] width 60 height 10
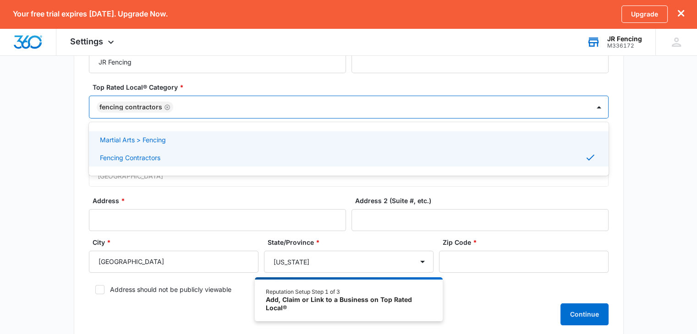
scroll to position [46, 0]
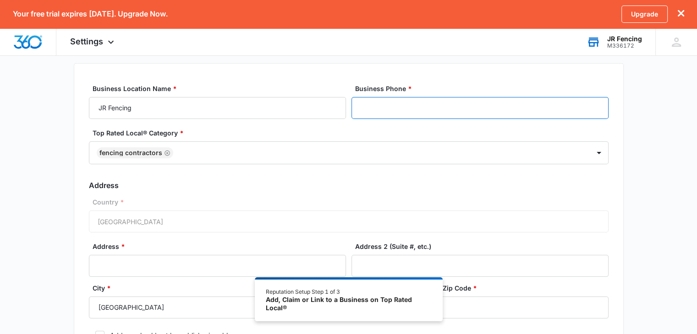
drag, startPoint x: 370, startPoint y: 113, endPoint x: 364, endPoint y: 118, distance: 7.5
click at [371, 113] on input "Business Phone *" at bounding box center [479, 108] width 257 height 22
paste input "(718) 761-2118"
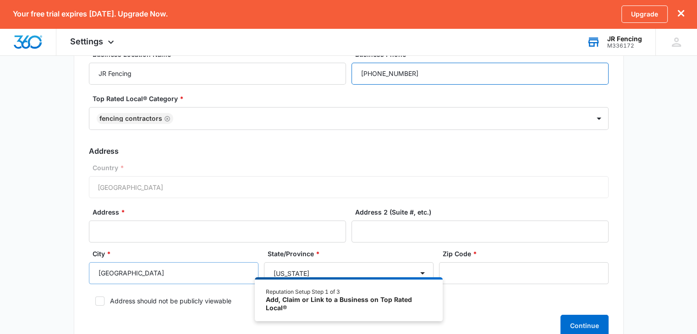
scroll to position [137, 0]
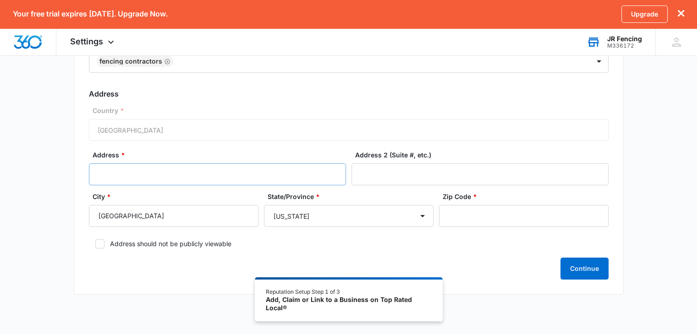
type input "(718) 761-2118"
click at [123, 181] on input "Address *" at bounding box center [217, 174] width 257 height 22
type input "92 Davidson St"
click at [481, 215] on input "Zip Code *" at bounding box center [523, 216] width 169 height 22
type input "10303"
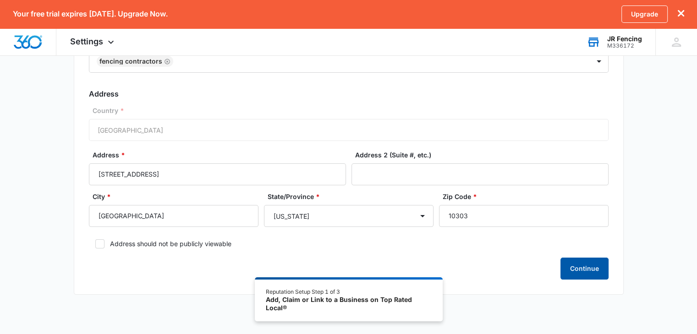
click at [588, 272] on button "Continue" at bounding box center [584, 269] width 48 height 22
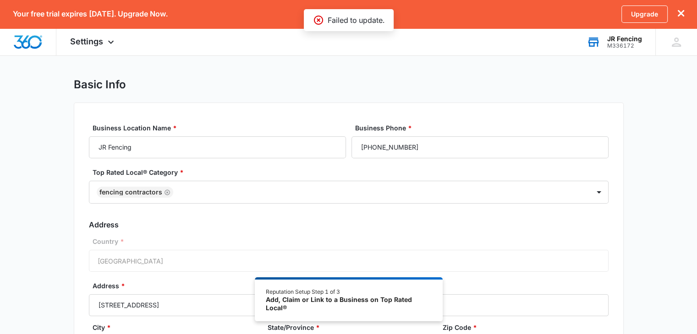
scroll to position [0, 0]
